Goal: Information Seeking & Learning: Learn about a topic

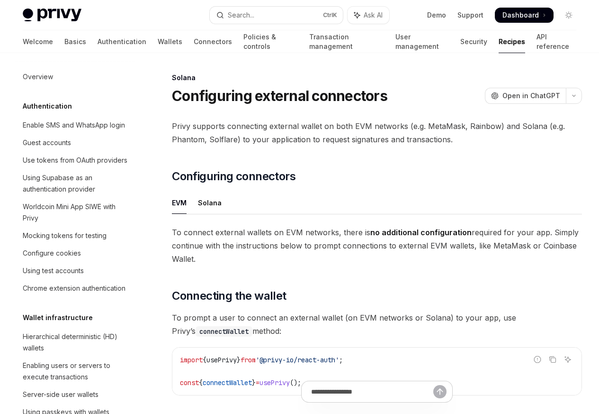
scroll to position [1541, 0]
